Goal: Task Accomplishment & Management: Complete application form

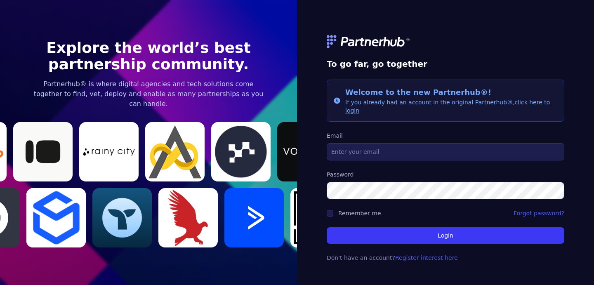
click at [382, 157] on form "To go far, go together Info Welcome to the new Partnerhub®! If you already had …" at bounding box center [446, 143] width 238 height 257
click at [377, 147] on input "Email" at bounding box center [446, 151] width 238 height 17
type input "mchaben@hawkemedia.com"
click at [427, 255] on link "Register interest here" at bounding box center [426, 258] width 63 height 7
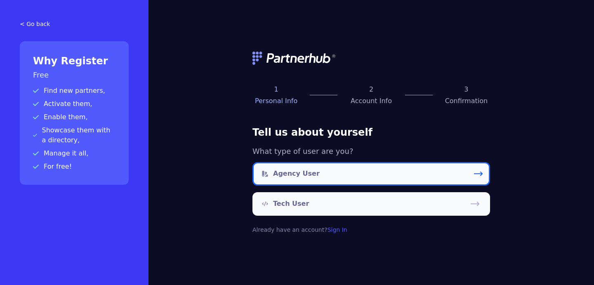
click at [315, 173] on link "Agency User" at bounding box center [372, 174] width 238 height 24
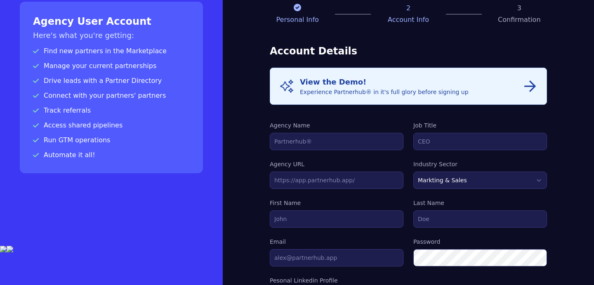
scroll to position [40, 0]
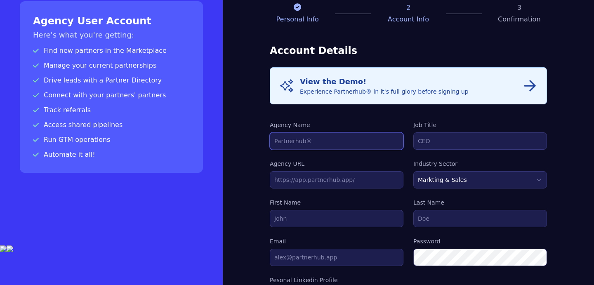
click at [335, 137] on input "Agency Name" at bounding box center [337, 140] width 134 height 17
type input "Hawke Media"
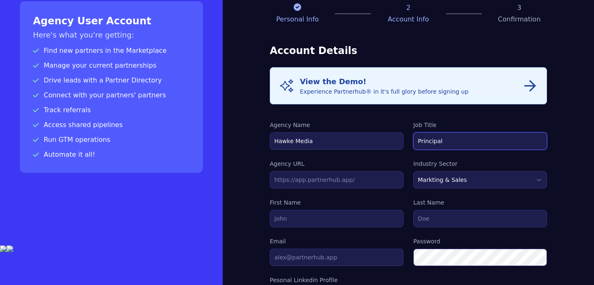
type input "Principal"
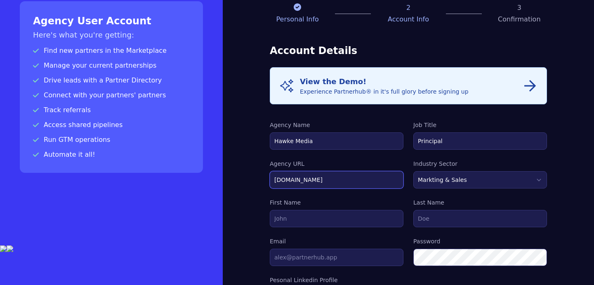
type input "hawkemedia.com"
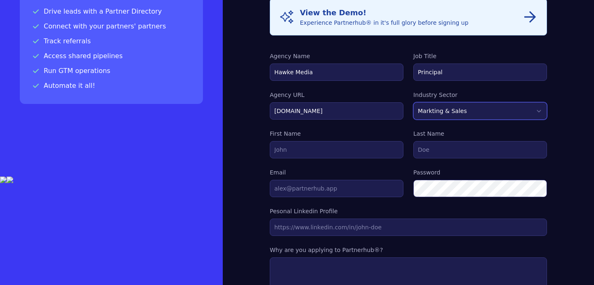
scroll to position [109, 0]
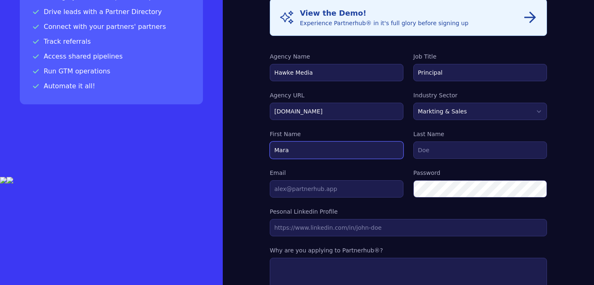
type input "Mara"
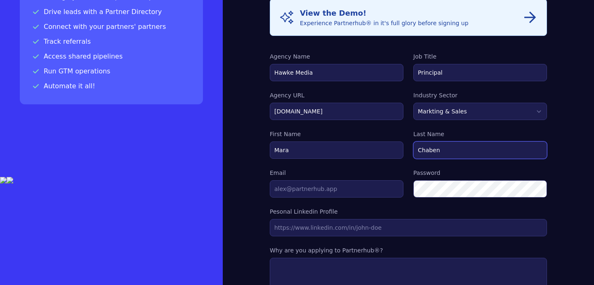
type input "Chaben"
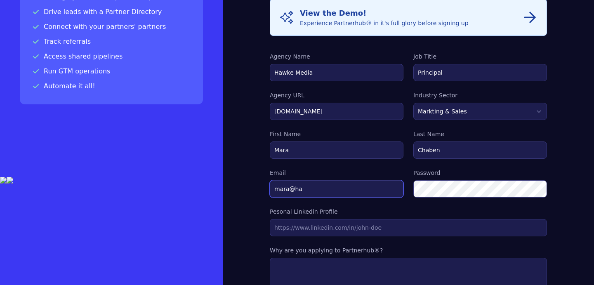
type input "mara@hawkeventures.com"
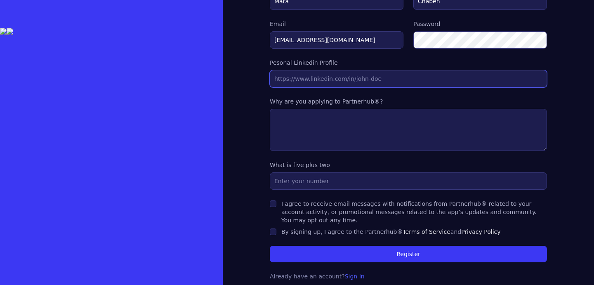
scroll to position [258, 0]
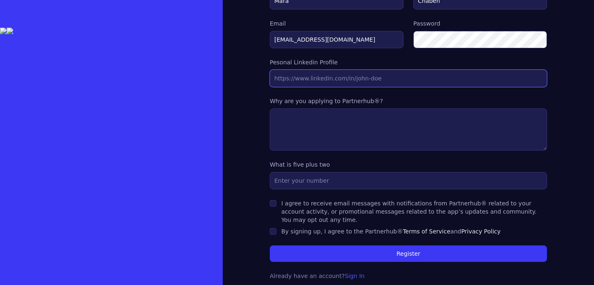
paste input "https://www.linkedin.com/in/marachaben/"
type input "https://www.linkedin.com/in/marachaben/"
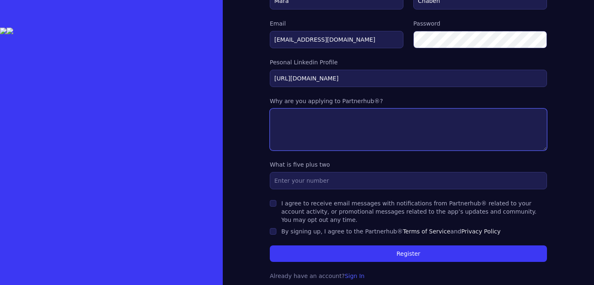
click at [362, 127] on textarea at bounding box center [408, 130] width 277 height 42
type textarea "To meet other agencies!"
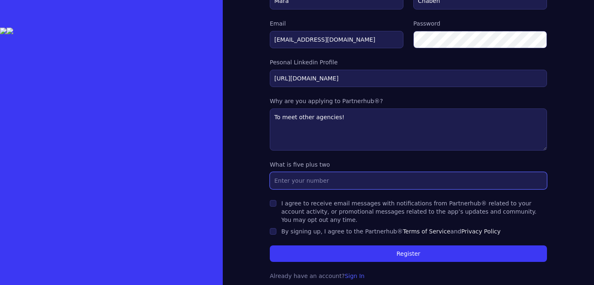
click at [333, 184] on input "text" at bounding box center [408, 180] width 277 height 17
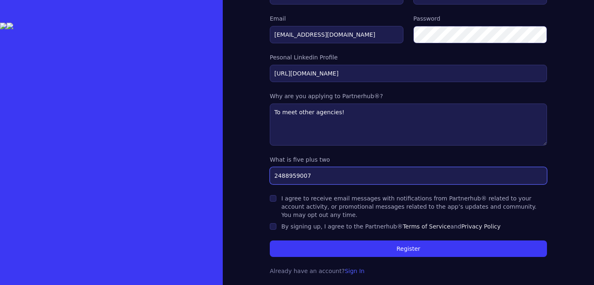
type input "2488959007"
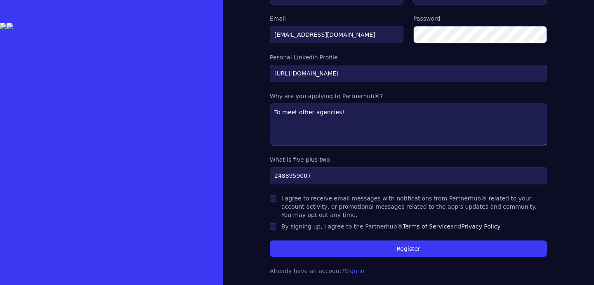
click at [286, 209] on label "I agree to receive email messages with notifications from Partnerhub® related t…" at bounding box center [408, 206] width 255 height 23
click at [276, 202] on input "I agree to receive email messages with notifications from Partnerhub® related t…" at bounding box center [273, 198] width 7 height 7
checkbox input "true"
click at [279, 220] on div "I agree to receive email messages with notifications from Partnerhub® related t…" at bounding box center [408, 212] width 277 height 36
click at [274, 227] on input "By signing up, I agree to the Partnerhub® Terms of Service and Privacy Policy" at bounding box center [273, 226] width 7 height 7
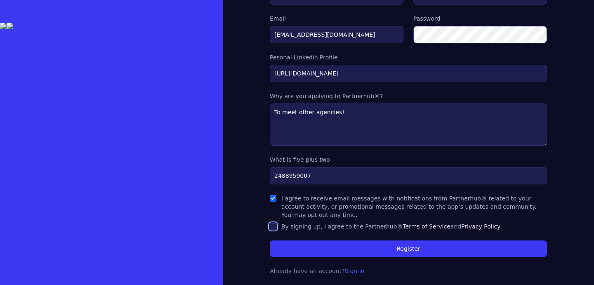
checkbox input "true"
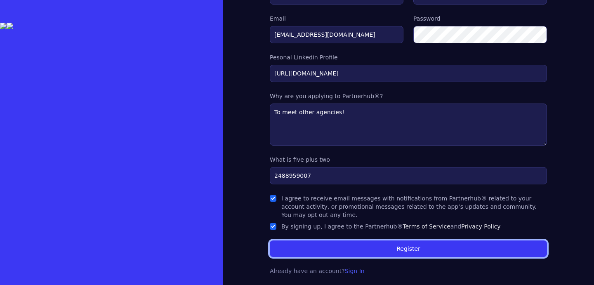
click at [298, 249] on button "Register" at bounding box center [408, 249] width 277 height 17
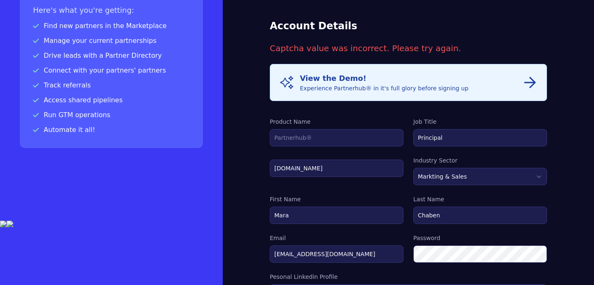
scroll to position [104, 0]
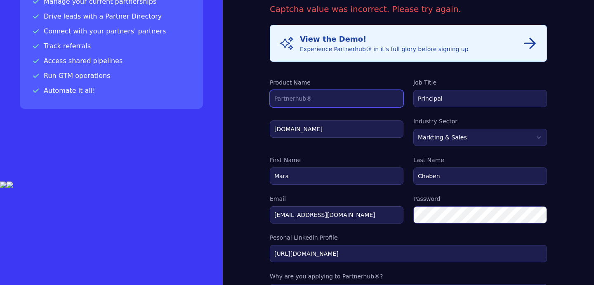
click at [321, 103] on input "Product Name" at bounding box center [337, 98] width 134 height 17
type input "Hawkehub"
click at [312, 76] on div "Info View the Demo! Experience Partnerhub® in it's full glory before signing up…" at bounding box center [408, 240] width 277 height 431
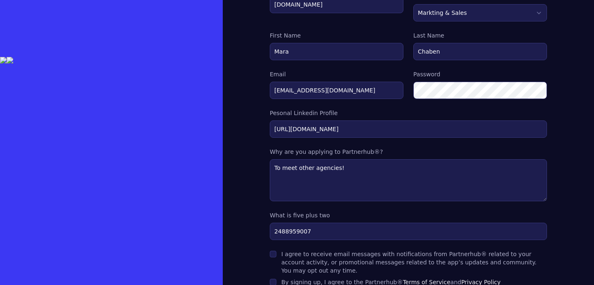
scroll to position [284, 0]
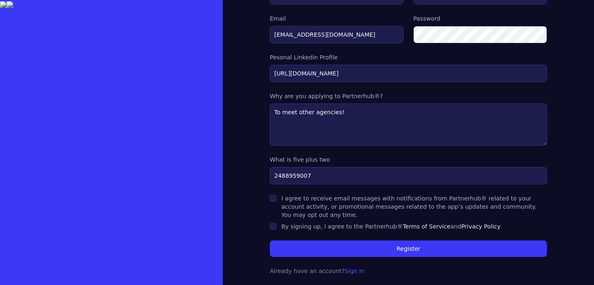
click at [323, 198] on label "I agree to receive email messages with notifications from Partnerhub® related t…" at bounding box center [408, 206] width 255 height 23
click at [276, 198] on input "I agree to receive email messages with notifications from Partnerhub® related t…" at bounding box center [273, 198] width 7 height 7
checkbox input "true"
click at [319, 229] on label "By signing up, I agree to the Partnerhub® Terms of Service and Privacy Policy" at bounding box center [391, 226] width 220 height 7
click at [276, 229] on input "By signing up, I agree to the Partnerhub® Terms of Service and Privacy Policy" at bounding box center [273, 226] width 7 height 7
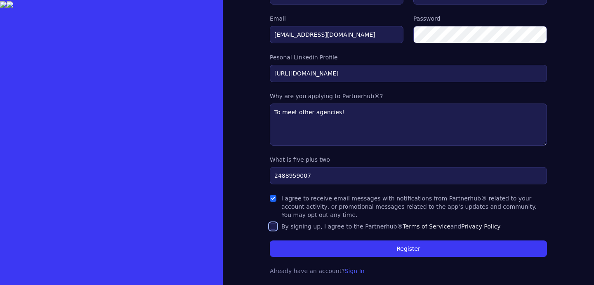
checkbox input "true"
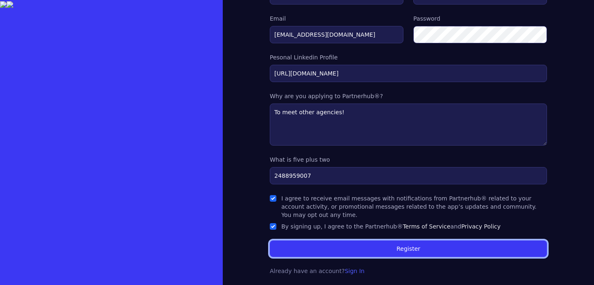
click at [333, 246] on button "Register" at bounding box center [408, 249] width 277 height 17
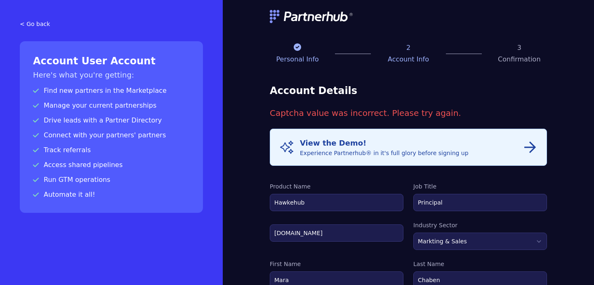
scroll to position [1, 0]
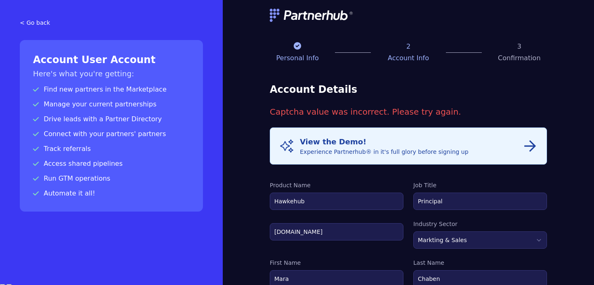
click at [373, 156] on div "View the Demo! Experience Partnerhub® in it's full glory before signing up" at bounding box center [384, 146] width 169 height 20
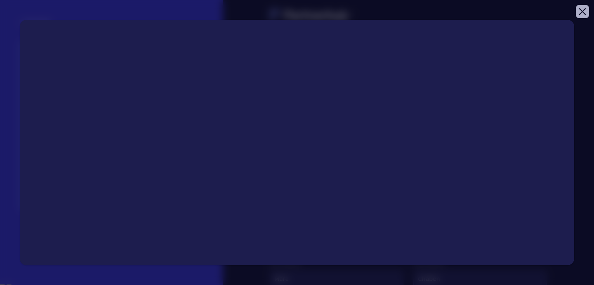
click at [582, 17] on button "Close modal" at bounding box center [582, 11] width 13 height 13
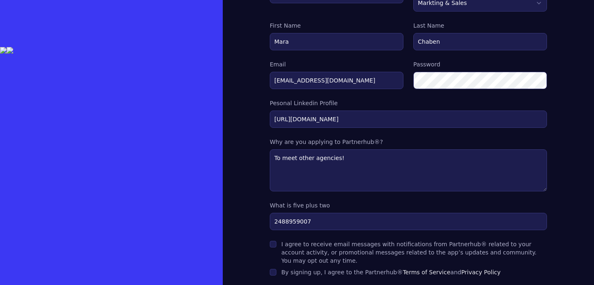
scroll to position [284, 0]
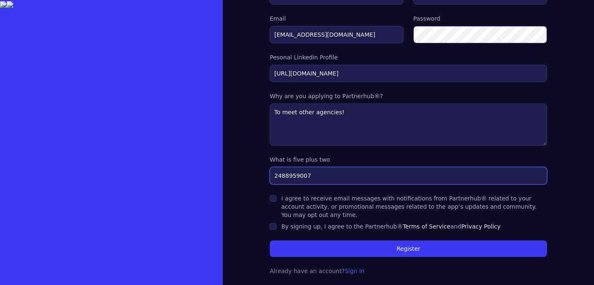
click at [284, 175] on input "2488959007" at bounding box center [408, 175] width 277 height 17
click at [300, 176] on input "248-8959007" at bounding box center [408, 175] width 277 height 17
type input "[PHONE_NUMBER]"
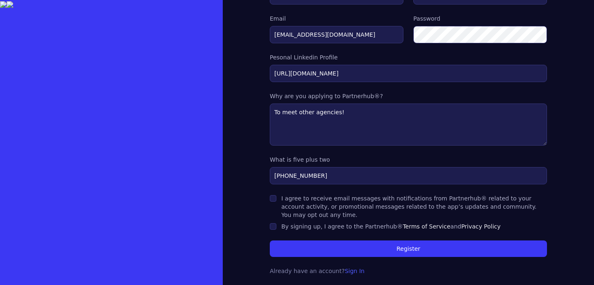
click at [296, 206] on label "I agree to receive email messages with notifications from Partnerhub® related t…" at bounding box center [408, 206] width 255 height 23
click at [276, 202] on input "I agree to receive email messages with notifications from Partnerhub® related t…" at bounding box center [273, 198] width 7 height 7
checkbox input "true"
click at [290, 226] on label "By signing up, I agree to the Partnerhub® Terms of Service and Privacy Policy" at bounding box center [391, 226] width 220 height 7
click at [276, 226] on input "By signing up, I agree to the Partnerhub® Terms of Service and Privacy Policy" at bounding box center [273, 226] width 7 height 7
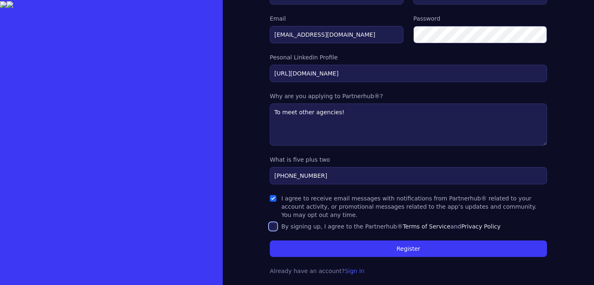
checkbox input "true"
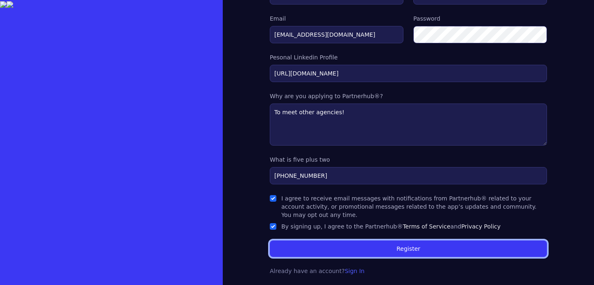
click at [307, 245] on button "Register" at bounding box center [408, 249] width 277 height 17
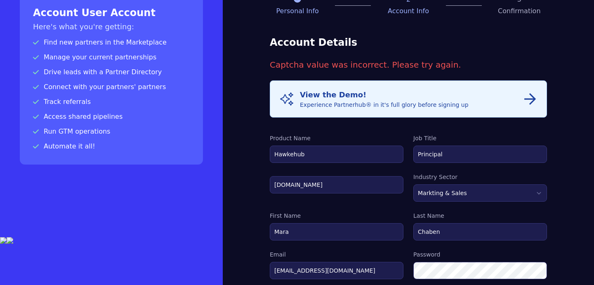
scroll to position [49, 0]
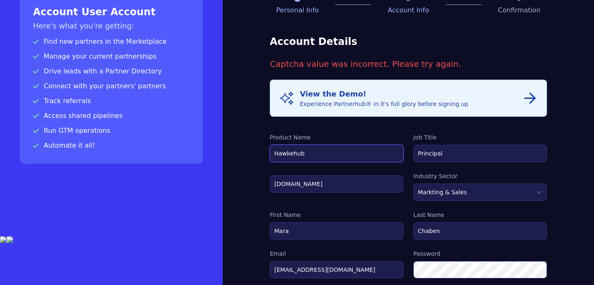
click at [333, 153] on input "Hawkehub" at bounding box center [337, 153] width 134 height 17
type input "Partnerhub"
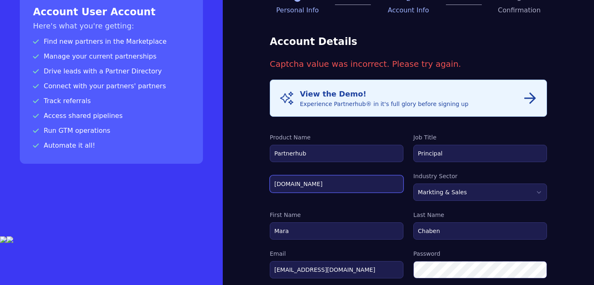
click at [326, 187] on input "hawkemedia.com" at bounding box center [337, 183] width 134 height 17
paste input "ttps://hawkemedia.com/"
type input "[URL][DOMAIN_NAME]"
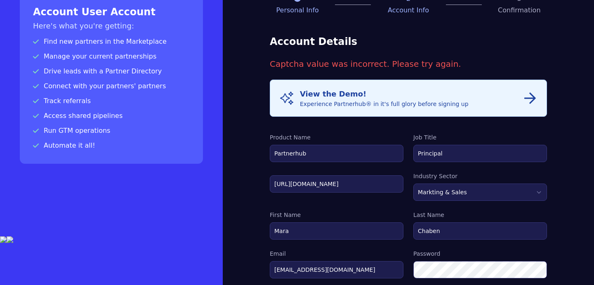
click at [331, 198] on div "[URL][DOMAIN_NAME]" at bounding box center [337, 186] width 134 height 29
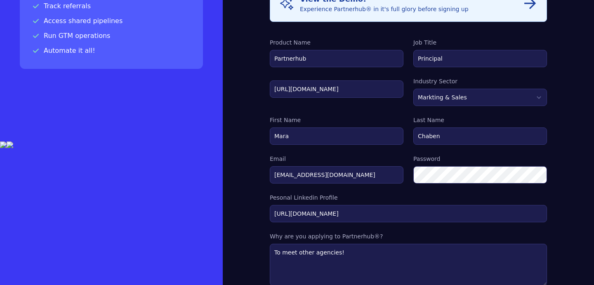
scroll to position [156, 0]
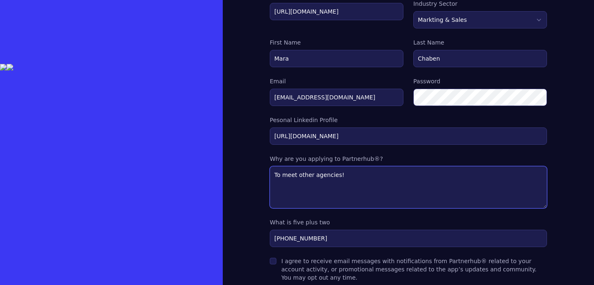
click at [472, 190] on textarea "To meet other agencies!" at bounding box center [408, 187] width 277 height 42
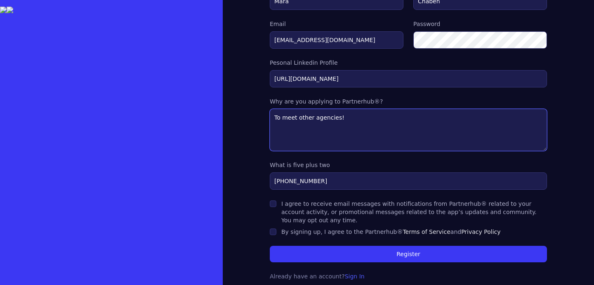
scroll to position [284, 0]
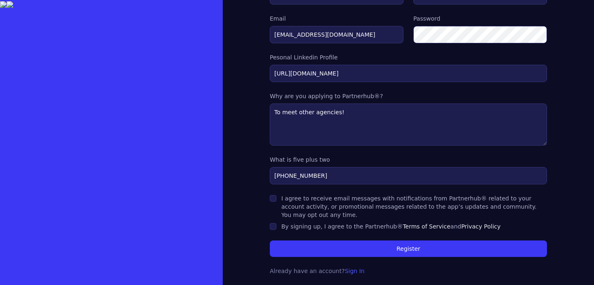
click at [423, 198] on label "I agree to receive email messages with notifications from Partnerhub® related t…" at bounding box center [408, 206] width 255 height 23
click at [276, 198] on input "I agree to receive email messages with notifications from Partnerhub® related t…" at bounding box center [273, 198] width 7 height 7
checkbox input "true"
click at [378, 230] on div "By signing up, I agree to the Partnerhub® Terms of Service and Privacy Policy" at bounding box center [391, 226] width 220 height 8
click at [364, 226] on label "By signing up, I agree to the Partnerhub® Terms of Service and Privacy Policy" at bounding box center [391, 226] width 220 height 7
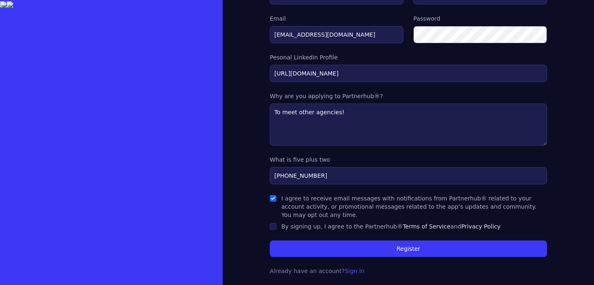
click at [276, 226] on input "By signing up, I agree to the Partnerhub® Terms of Service and Privacy Policy" at bounding box center [273, 226] width 7 height 7
checkbox input "true"
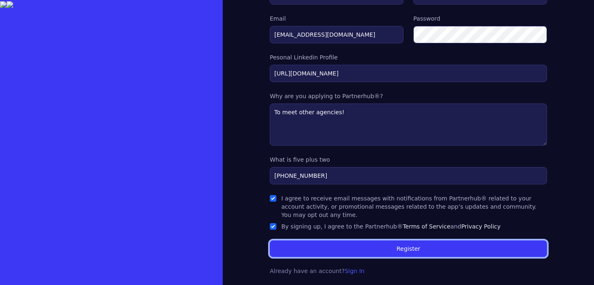
click at [351, 245] on button "Register" at bounding box center [408, 249] width 277 height 17
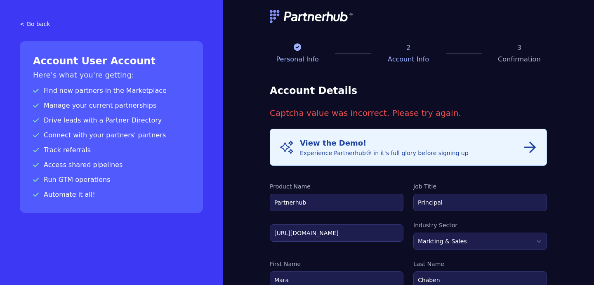
scroll to position [284, 0]
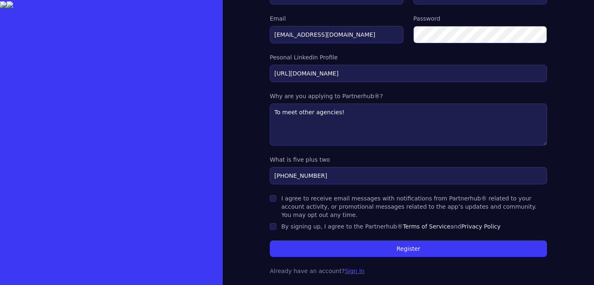
click at [345, 271] on link "Sign In" at bounding box center [355, 271] width 20 height 7
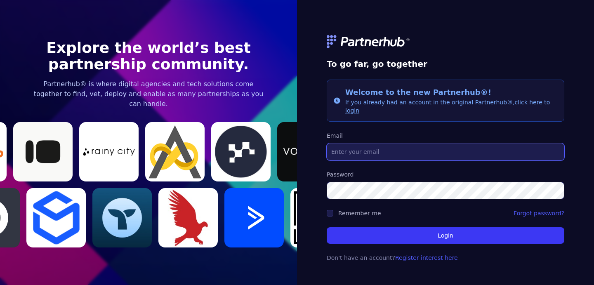
type input "[EMAIL_ADDRESS][DOMAIN_NAME]"
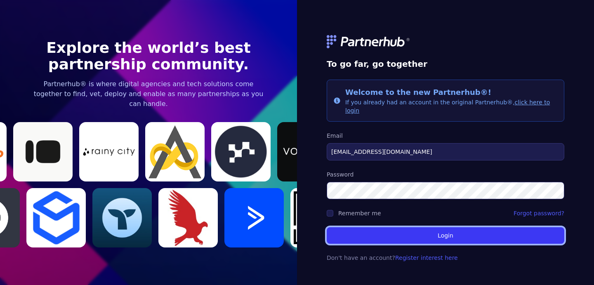
click at [363, 235] on button "Login" at bounding box center [446, 235] width 238 height 17
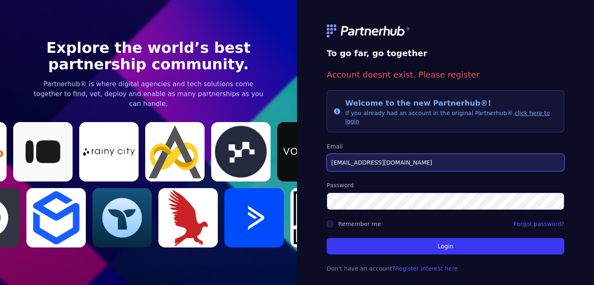
click at [364, 162] on input "[EMAIL_ADDRESS][DOMAIN_NAME]" at bounding box center [446, 162] width 238 height 17
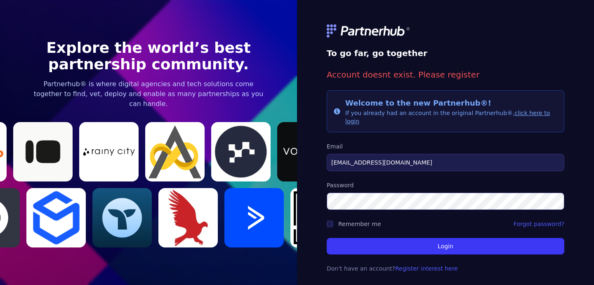
click at [365, 163] on input "[EMAIL_ADDRESS][DOMAIN_NAME]" at bounding box center [446, 162] width 238 height 17
click at [365, 163] on input "mara@hawkeventures.com" at bounding box center [446, 162] width 238 height 17
click at [365, 163] on input "[EMAIL_ADDRESS][DOMAIN_NAME]" at bounding box center [446, 162] width 238 height 17
type input "mchaben@hawkemedia.com"
click at [533, 213] on form "To go far, go together Account doesnt exist. Please register Info Welcome to th…" at bounding box center [446, 144] width 238 height 278
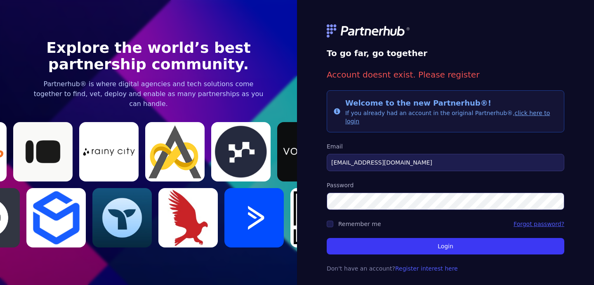
click at [534, 221] on link "Forgot password?" at bounding box center [539, 224] width 51 height 8
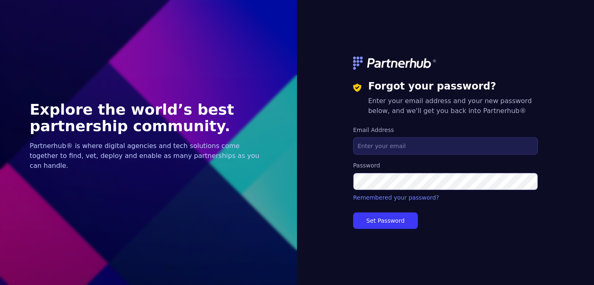
type input "[EMAIL_ADDRESS][DOMAIN_NAME]"
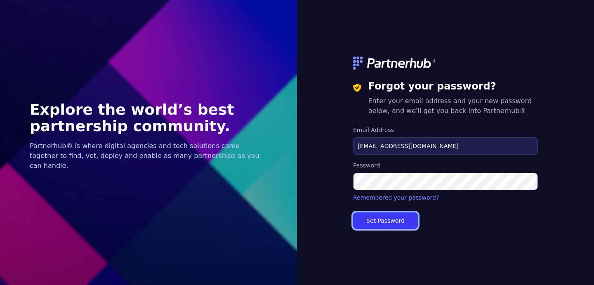
click at [389, 219] on button "Set Password" at bounding box center [385, 221] width 65 height 17
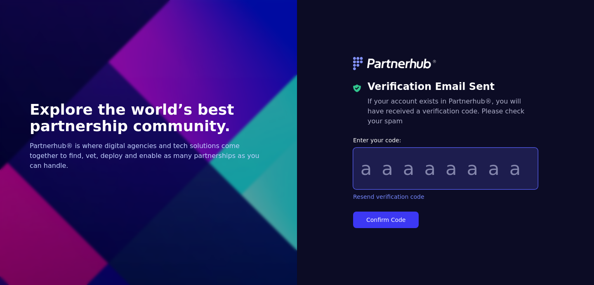
click at [400, 166] on input "Enter your code:" at bounding box center [445, 169] width 185 height 42
